Goal: Task Accomplishment & Management: Complete application form

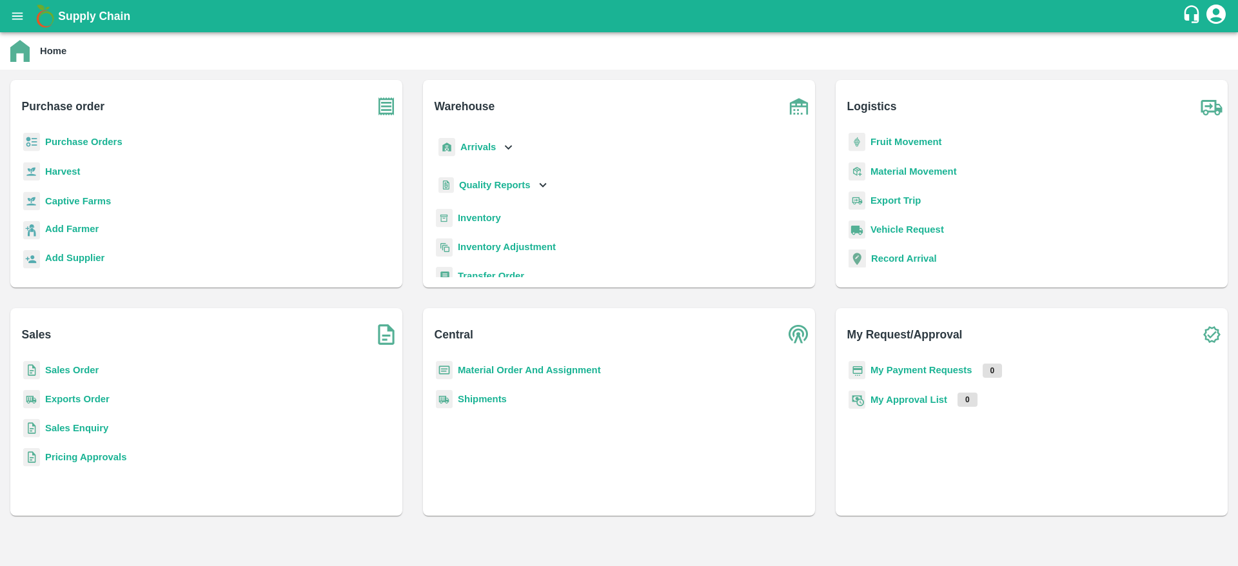
click at [79, 148] on p "Purchase Orders" at bounding box center [83, 142] width 77 height 14
click at [79, 144] on b "Purchase Orders" at bounding box center [83, 142] width 77 height 10
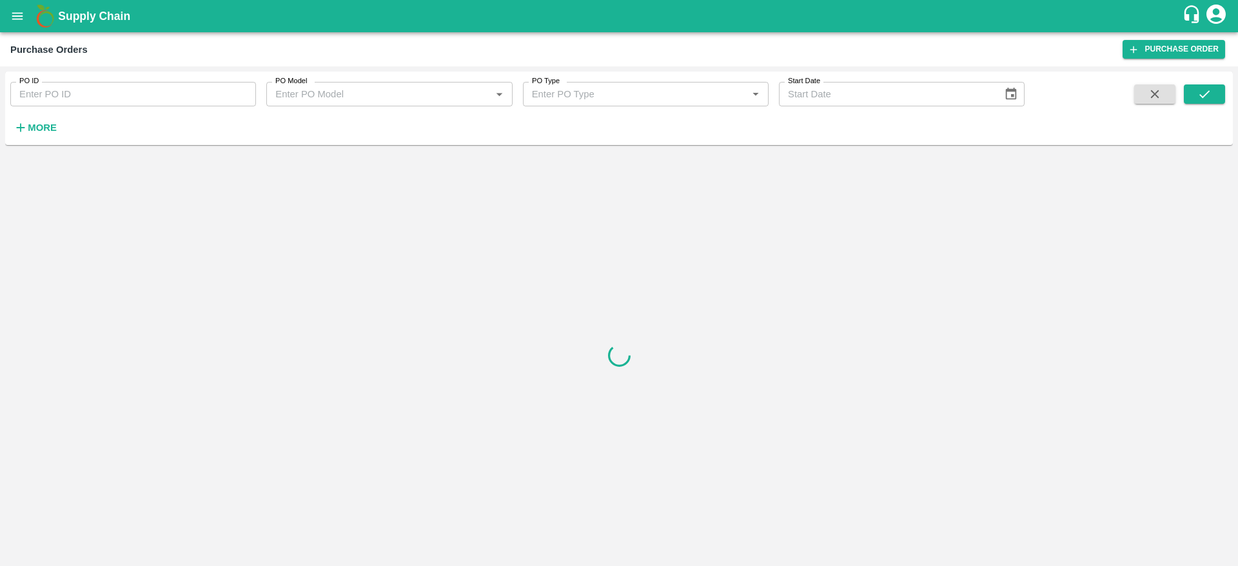
click at [1166, 28] on div "Supply Chain" at bounding box center [619, 16] width 1238 height 32
click at [1157, 47] on link "Purchase Order" at bounding box center [1174, 49] width 103 height 19
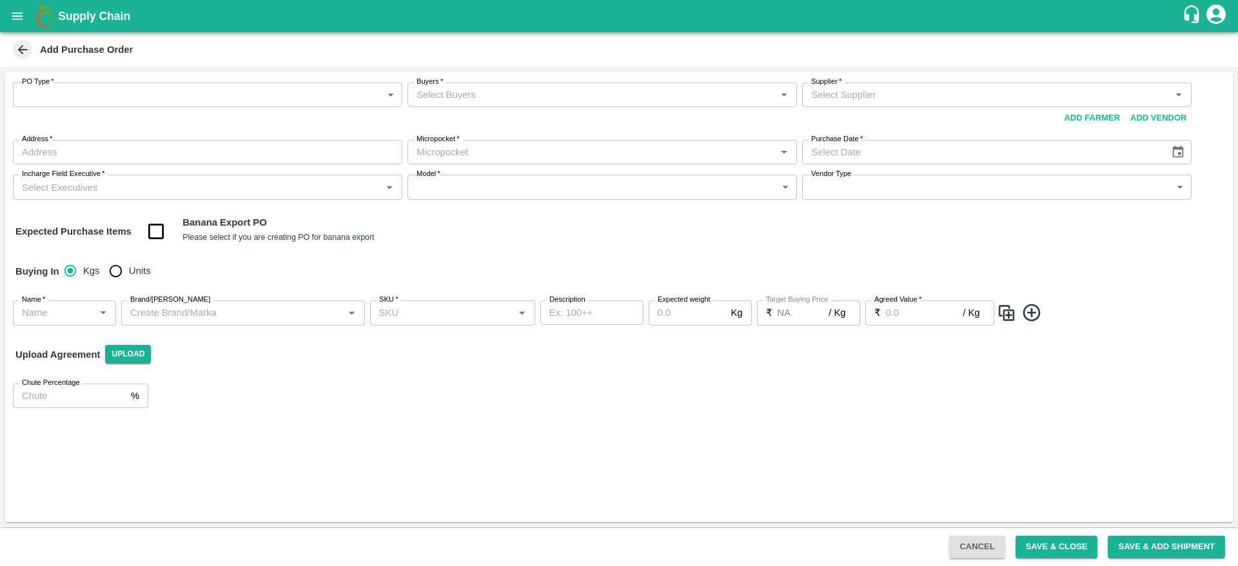
click at [108, 99] on body "Supply Chain Add Purchase Order PO Type   * ​ PO Type Buyers   * Buyers   * Sup…" at bounding box center [619, 283] width 1238 height 566
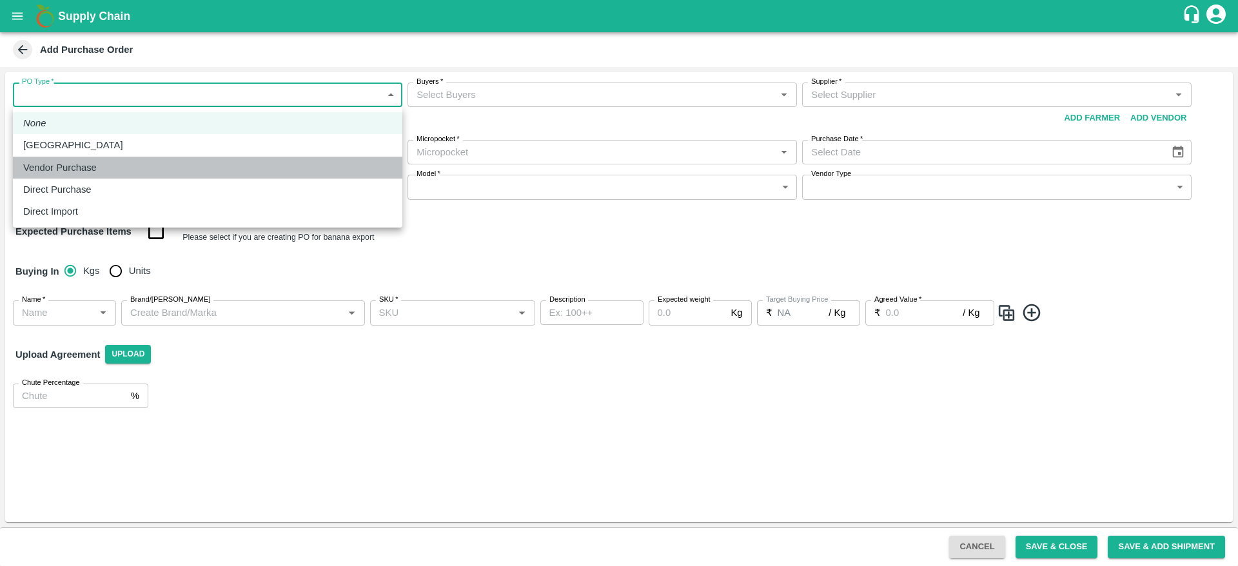
click at [95, 166] on p "Vendor Purchase" at bounding box center [60, 168] width 74 height 14
type input "2"
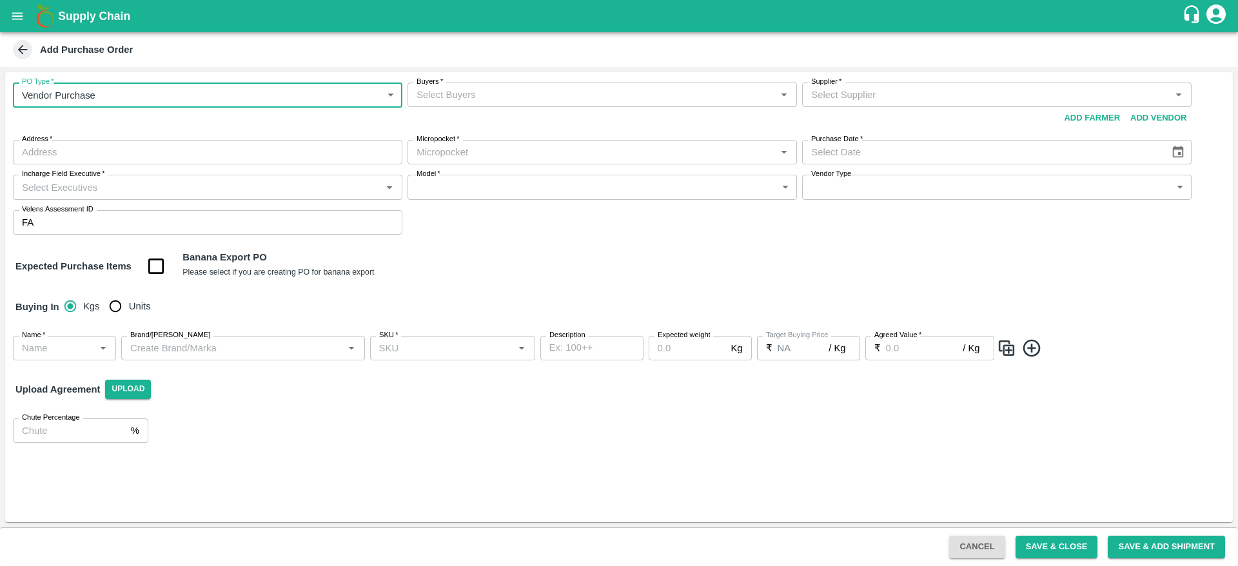
click at [476, 86] on input "Buyers   *" at bounding box center [591, 94] width 360 height 17
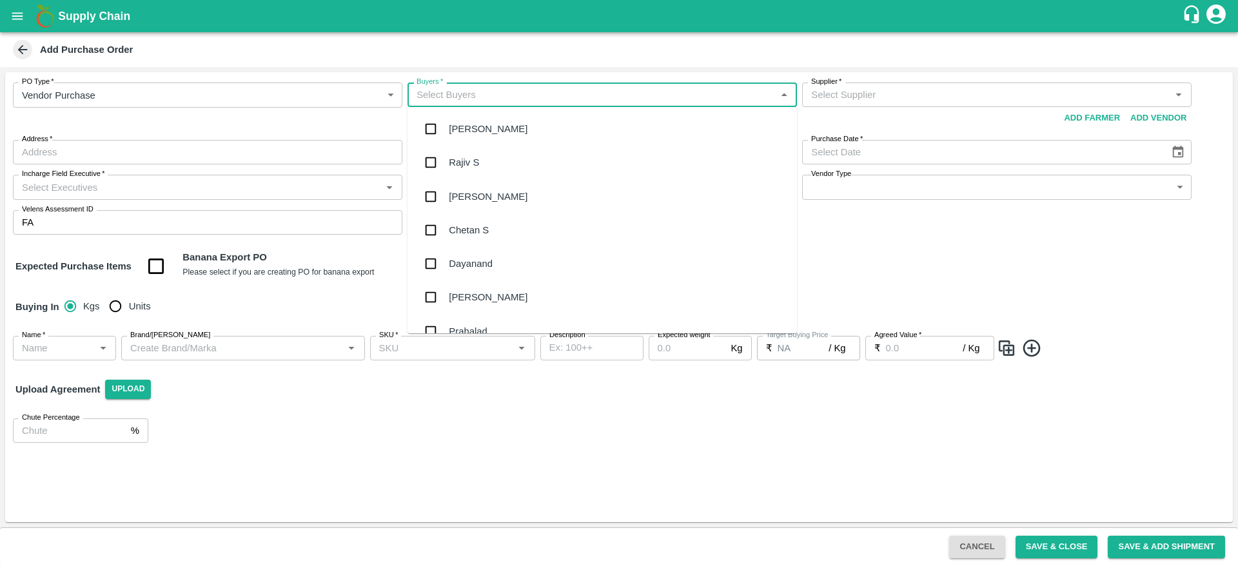
type input "a"
type input "nil"
click at [433, 127] on input "checkbox" at bounding box center [431, 129] width 26 height 26
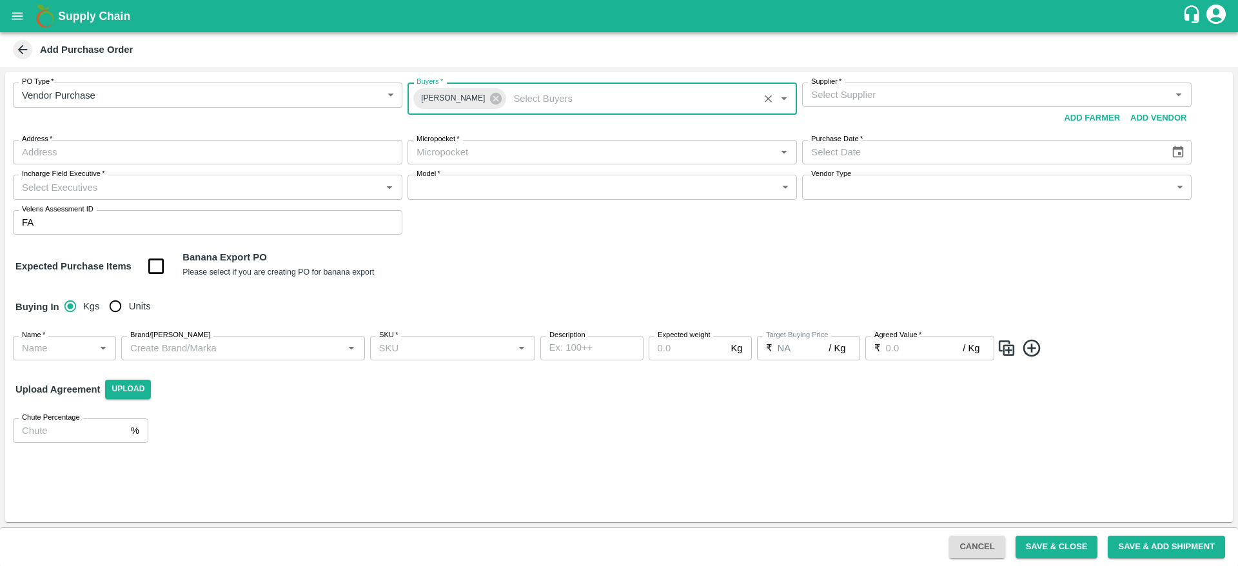
click at [858, 103] on div "Supplier   *" at bounding box center [996, 95] width 389 height 25
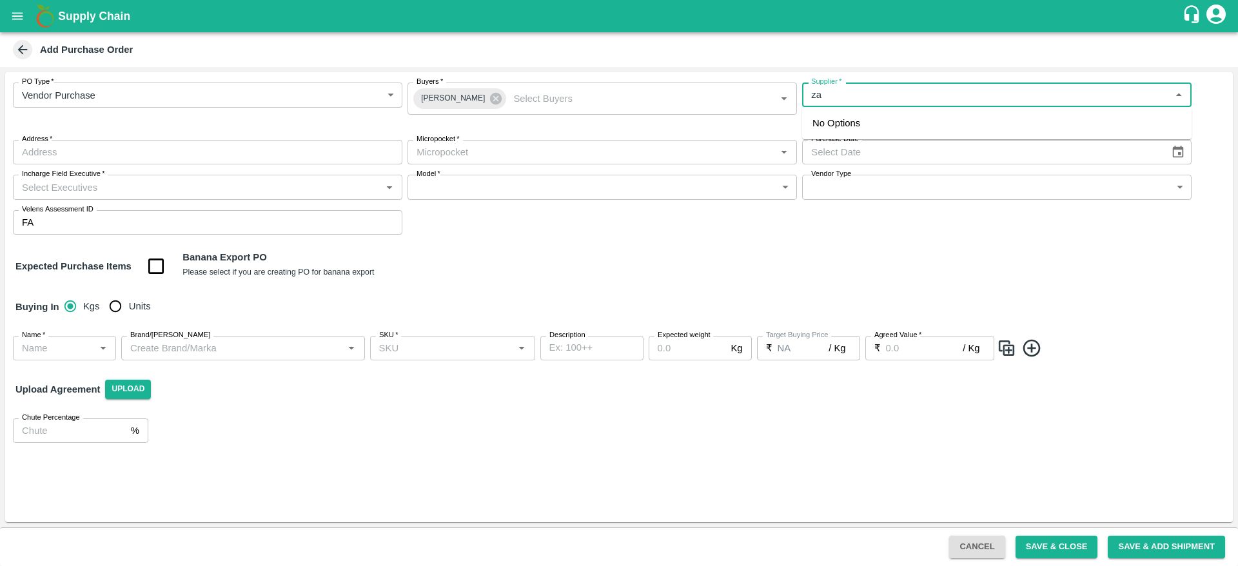
type input "z"
